Goal: Ask a question: Seek information or help from site administrators or community

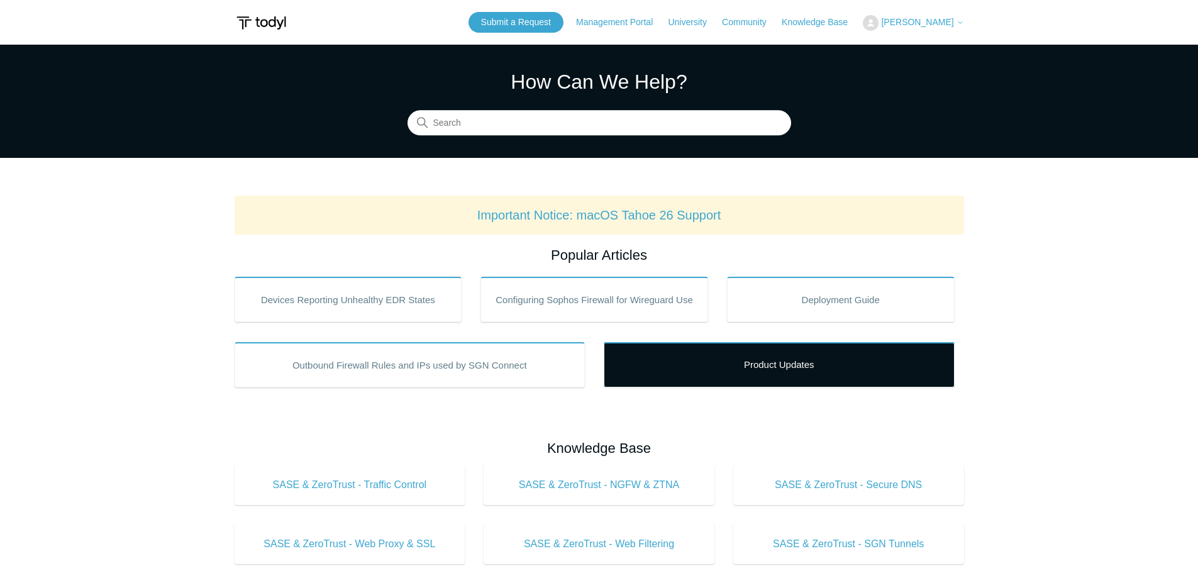
click at [724, 365] on link "Product Updates" at bounding box center [779, 364] width 351 height 45
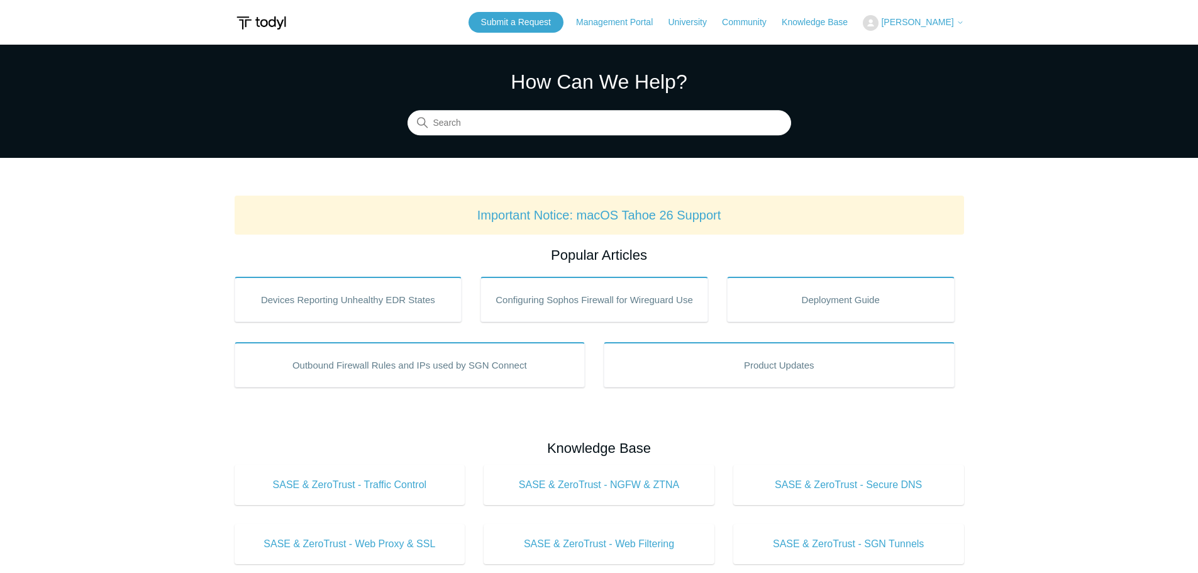
click at [920, 23] on span "[PERSON_NAME]" at bounding box center [917, 22] width 72 height 10
click at [926, 48] on link "My Support Requests" at bounding box center [924, 49] width 123 height 22
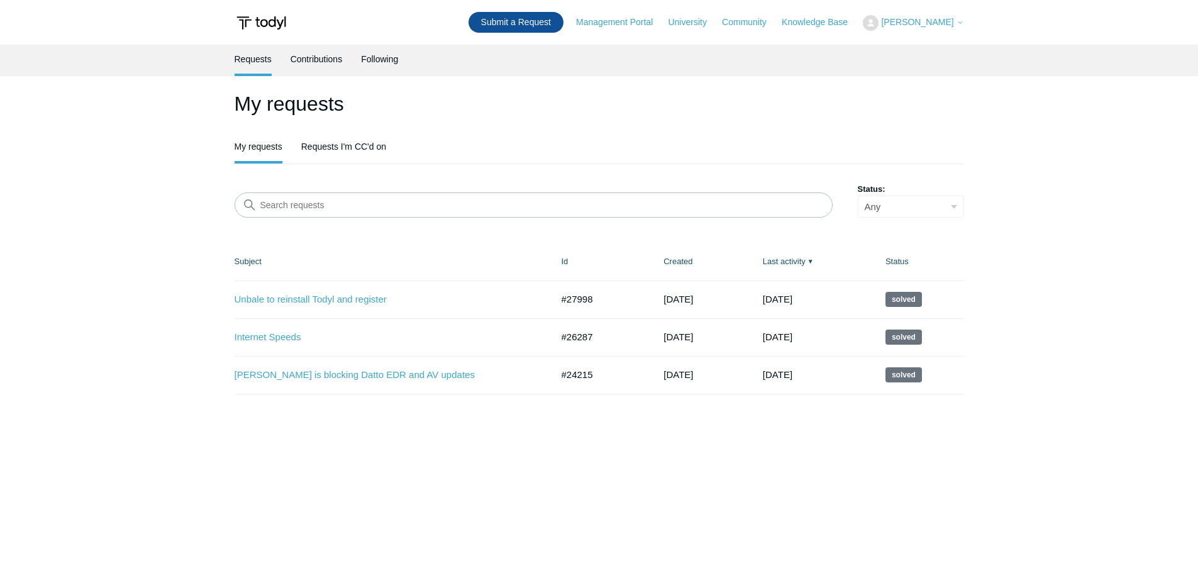
click at [525, 30] on link "Submit a Request" at bounding box center [515, 22] width 95 height 21
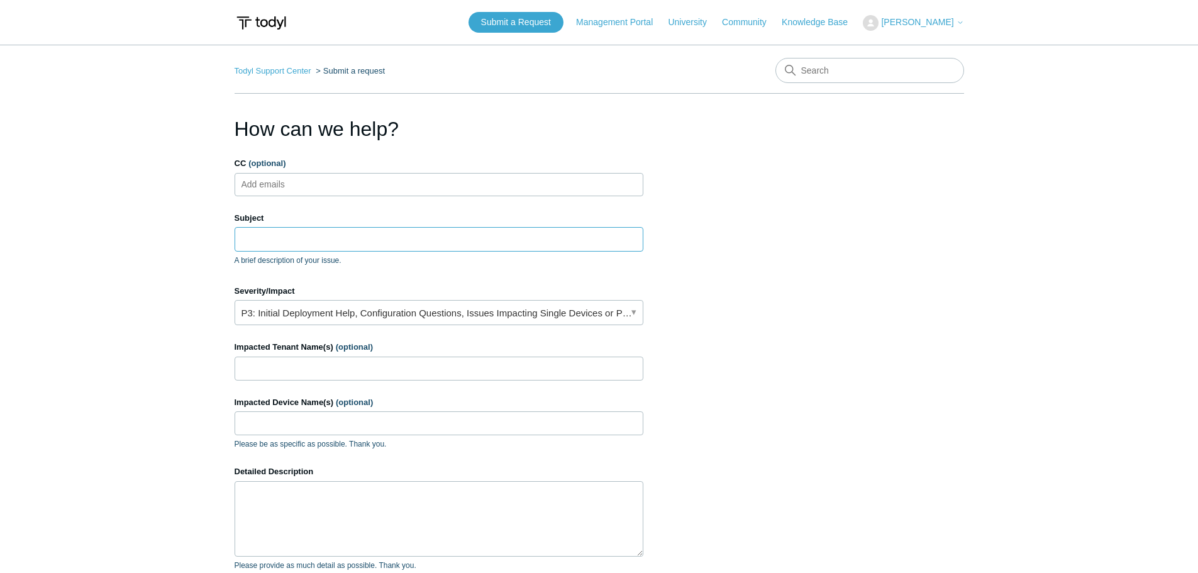
click at [298, 244] on input "Subject" at bounding box center [439, 239] width 409 height 24
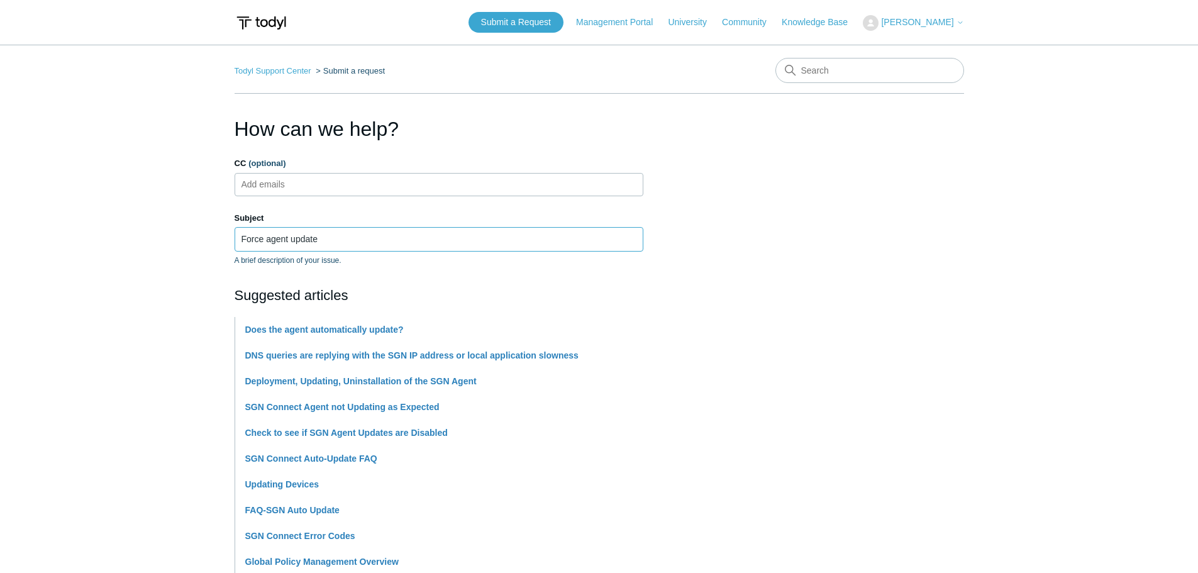
type input "Force agent update"
click at [139, 316] on main "Todyl Support Center Submit a request How can we help? CC (optional) Add emails…" at bounding box center [599, 522] width 1198 height 954
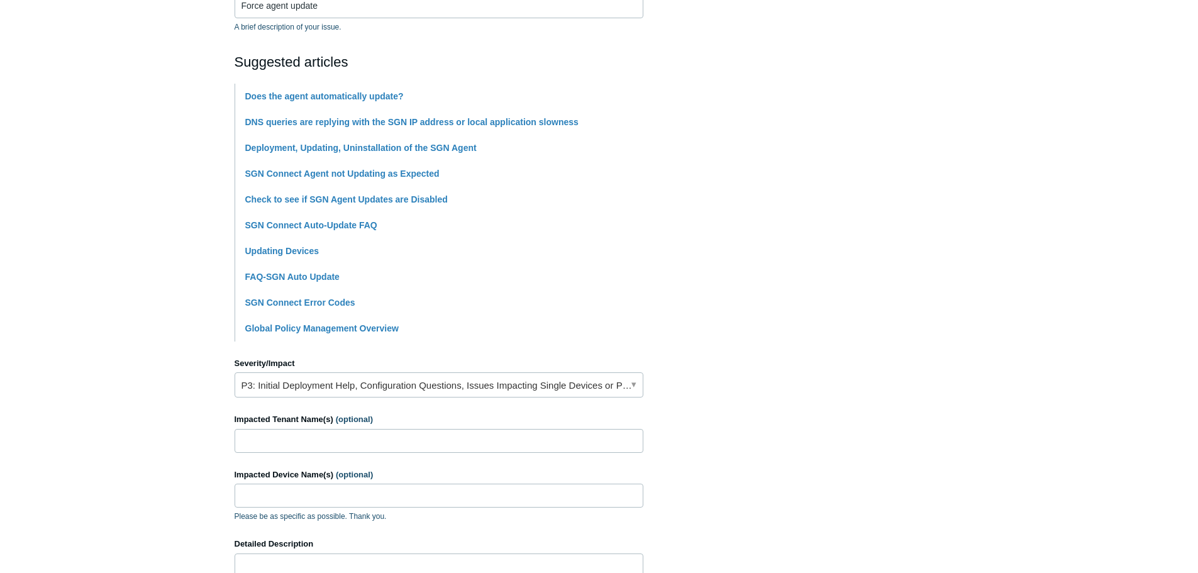
scroll to position [234, 0]
click at [337, 389] on link "P3: Initial Deployment Help, Configuration Questions, Issues Impacting Single D…" at bounding box center [439, 384] width 409 height 25
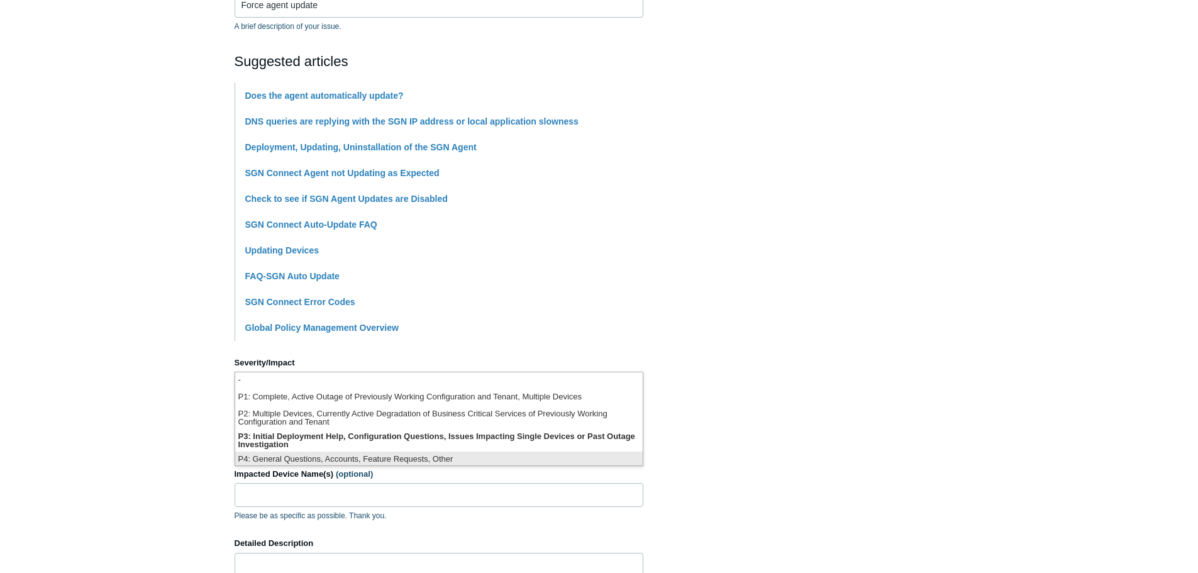
scroll to position [3, 0]
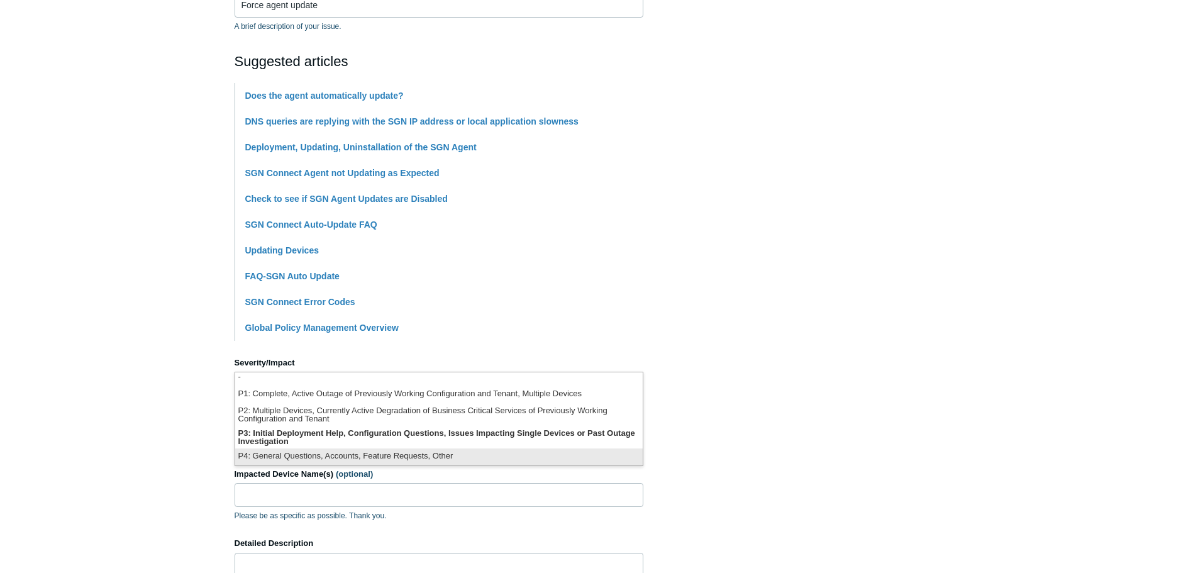
click at [352, 455] on li "P4: General Questions, Accounts, Feature Requests, Other" at bounding box center [438, 456] width 407 height 17
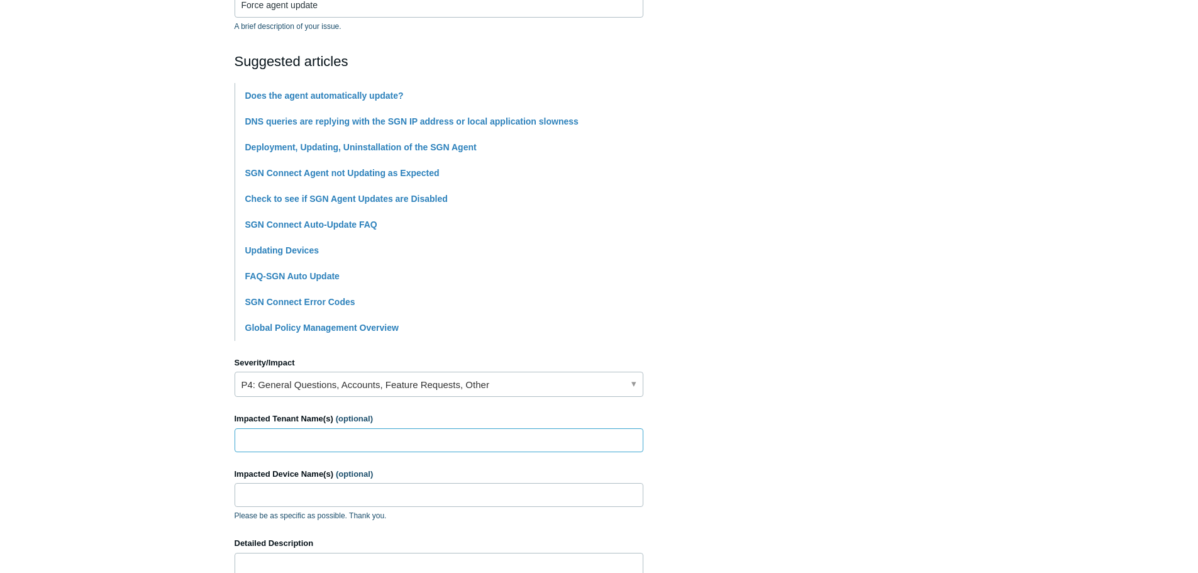
click at [331, 443] on input "Impacted Tenant Name(s) (optional)" at bounding box center [439, 440] width 409 height 24
type input "N"
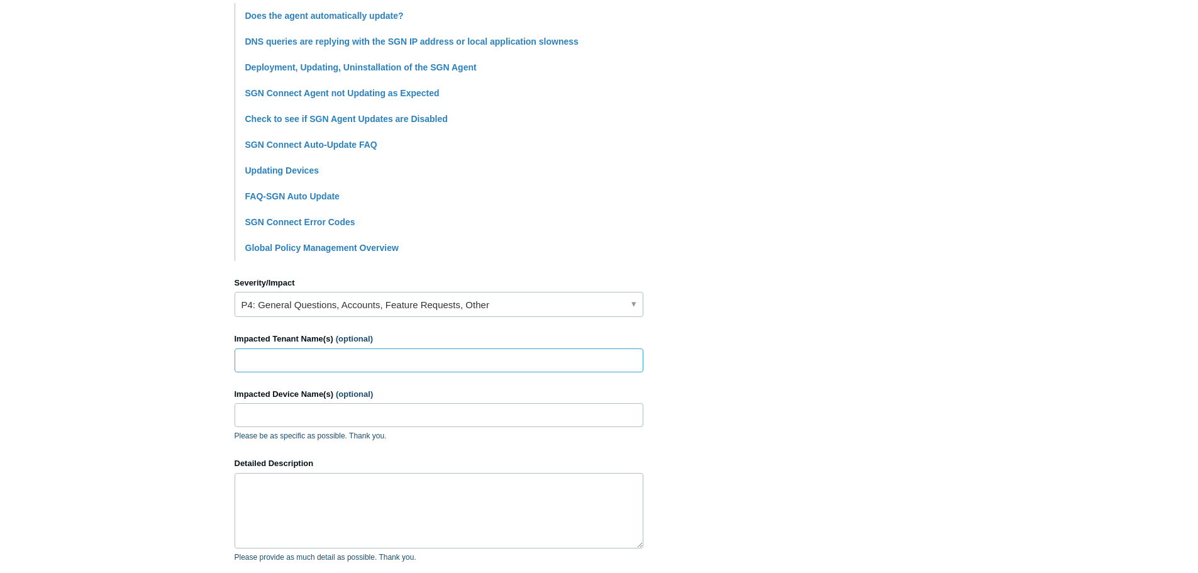
scroll to position [314, 0]
click at [296, 496] on textarea "Detailed Description" at bounding box center [439, 509] width 409 height 75
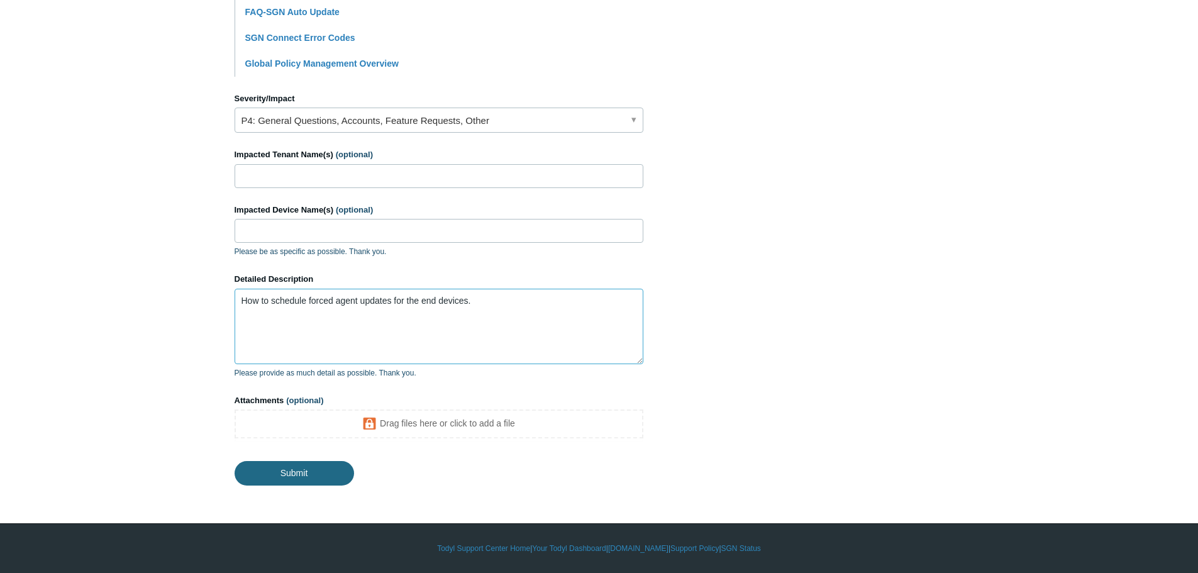
type textarea "How to schedule forced agent updates for the end devices."
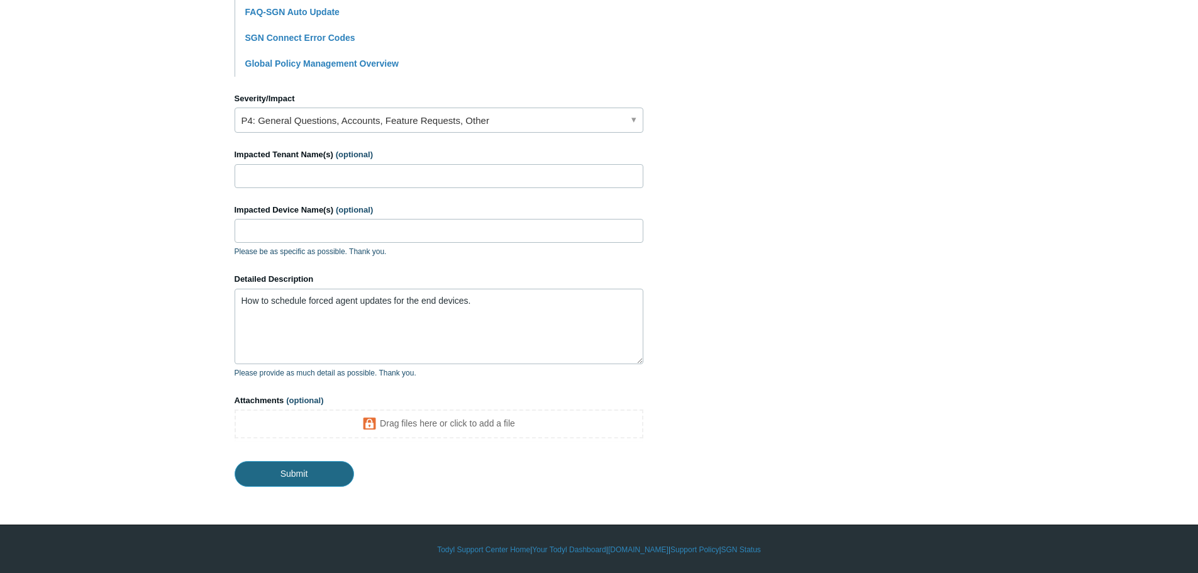
click at [303, 472] on input "Submit" at bounding box center [294, 473] width 119 height 25
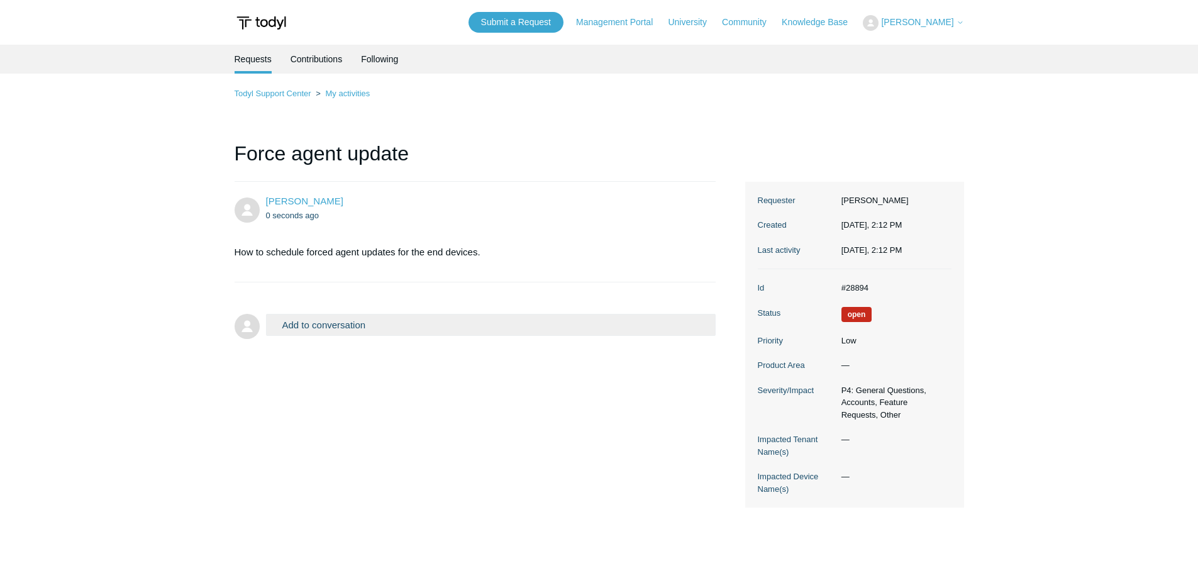
click at [1093, 192] on main "Requests Contributions Following Todyl Support Center My activities Force agent…" at bounding box center [599, 303] width 1198 height 516
